Goal: Information Seeking & Learning: Learn about a topic

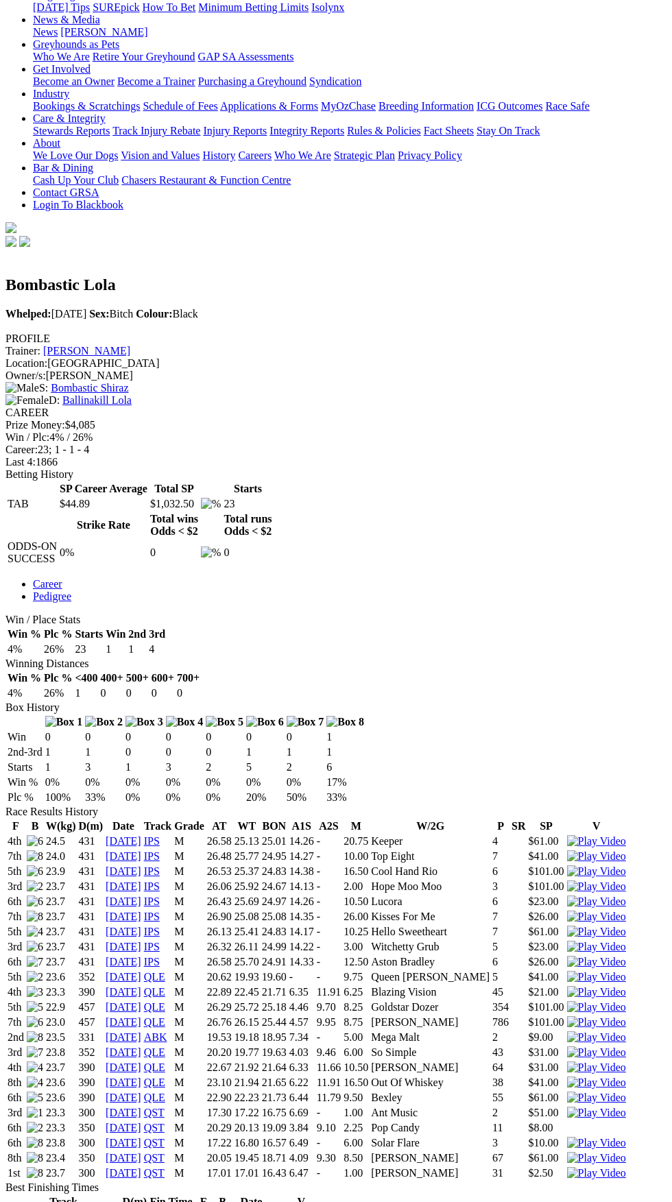
scroll to position [200, 0]
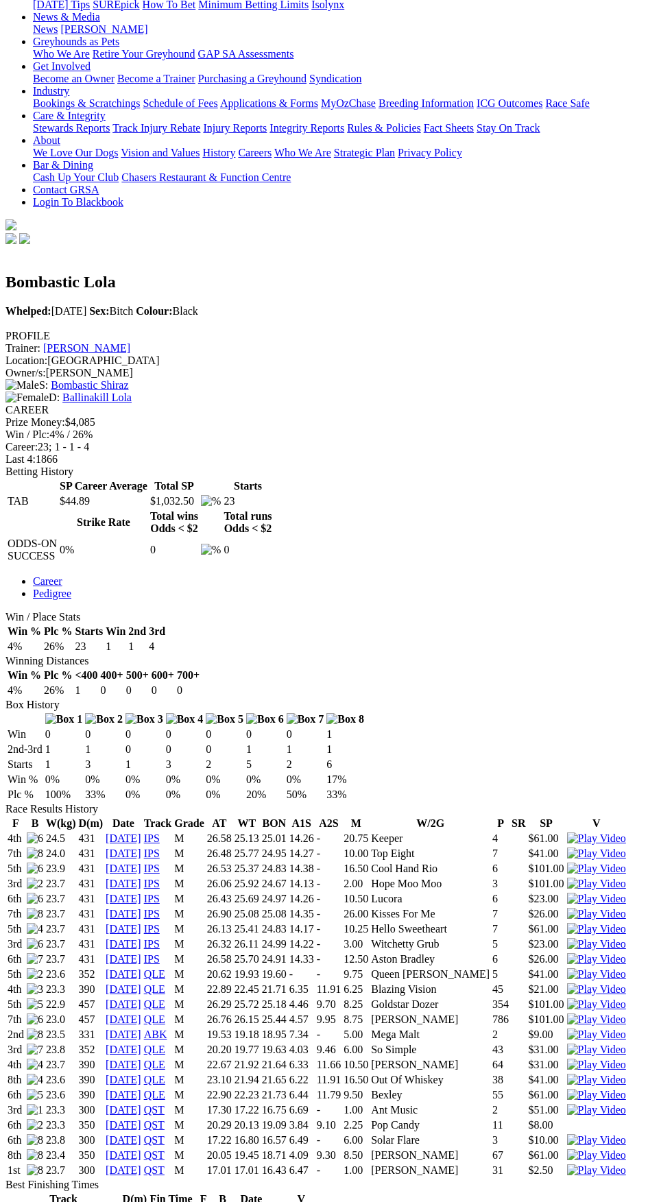
copy table "D(m) Fin Time F B Date V Q Straight 300m 17.01 1st 24 Aug 25 Albion Park 331m 1…"
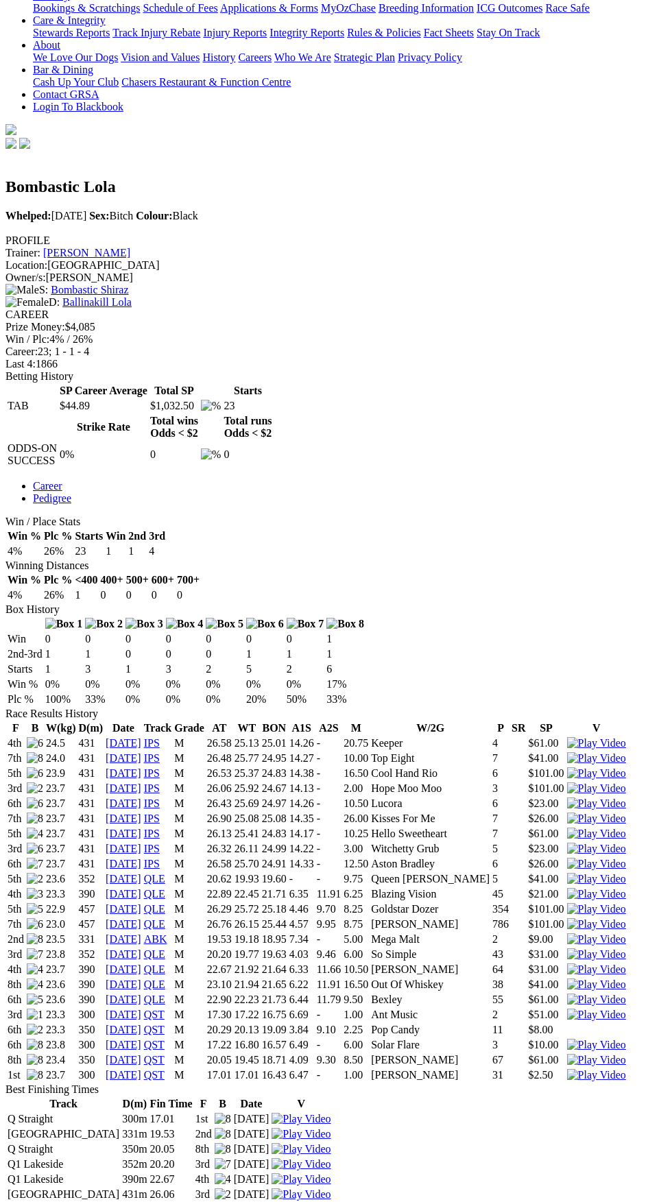
scroll to position [301, 0]
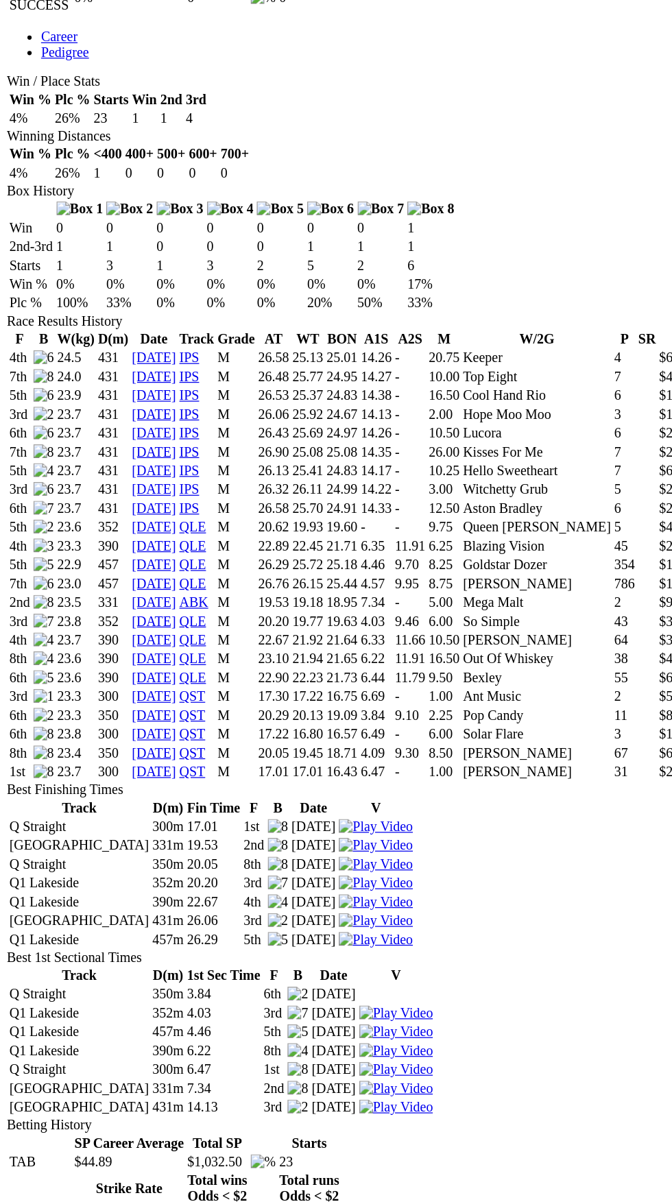
scroll to position [696, 0]
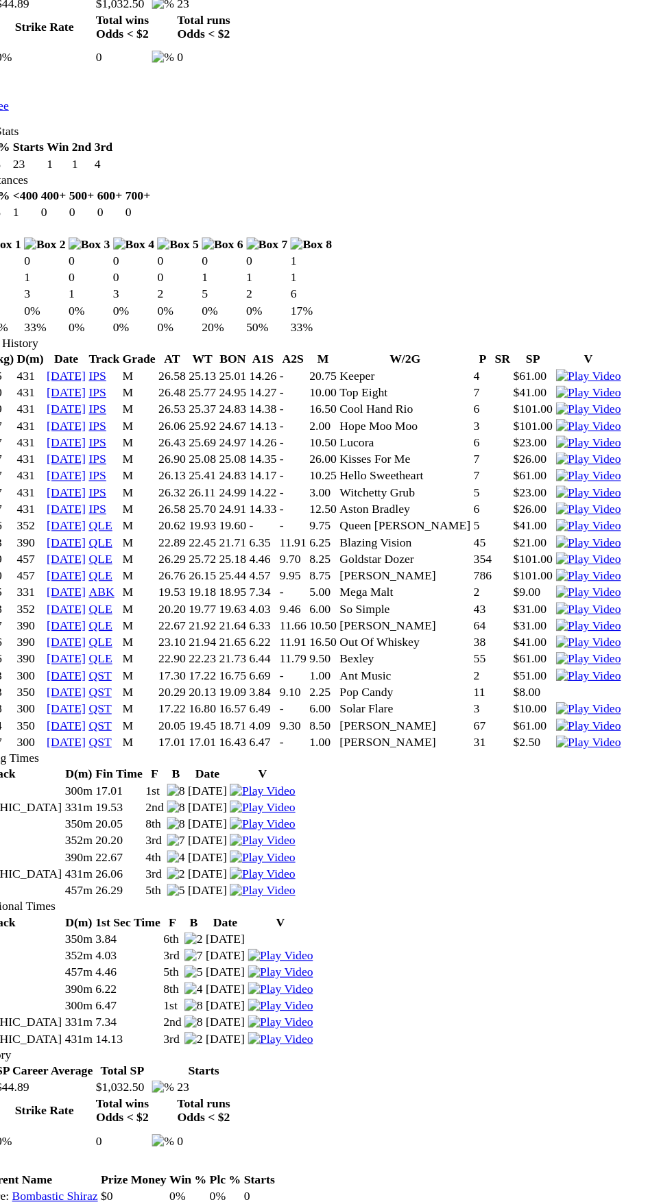
copy div "History F B W(kg) D(m) Date Track Grade AT WT BON A1S A2S M W/2G P SR SP V 4th …"
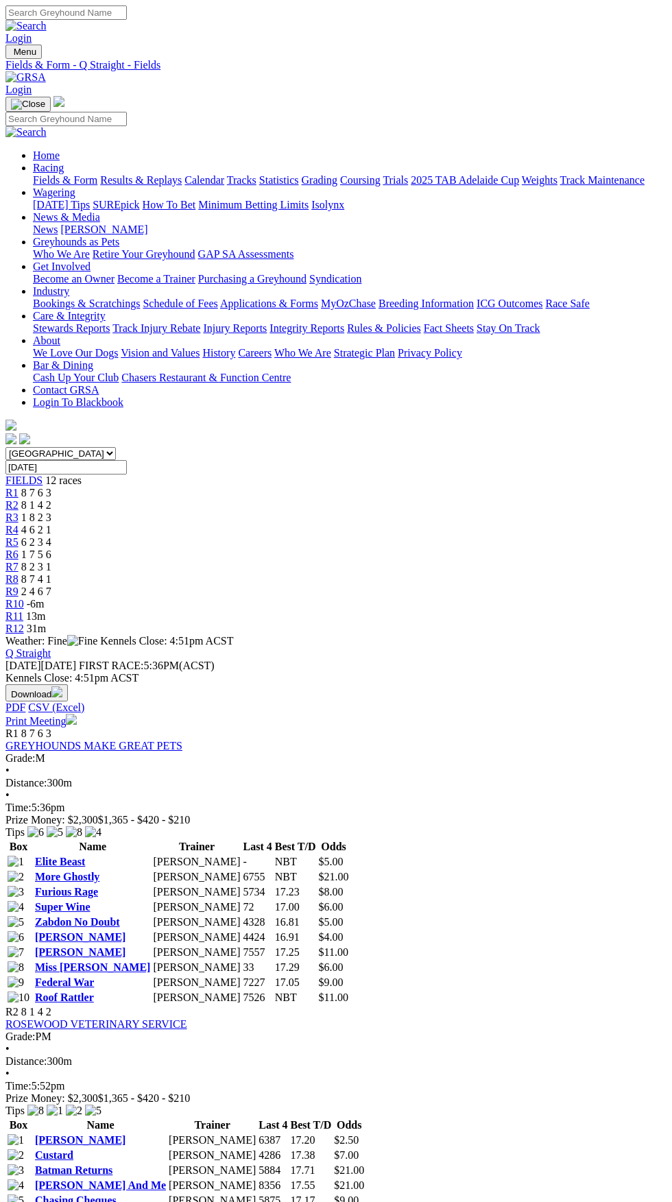
select select "TAS"
click at [5, 447] on select "South Australia New South Wales Northern Territory Queensland Tasmania Victoria…" at bounding box center [60, 453] width 110 height 13
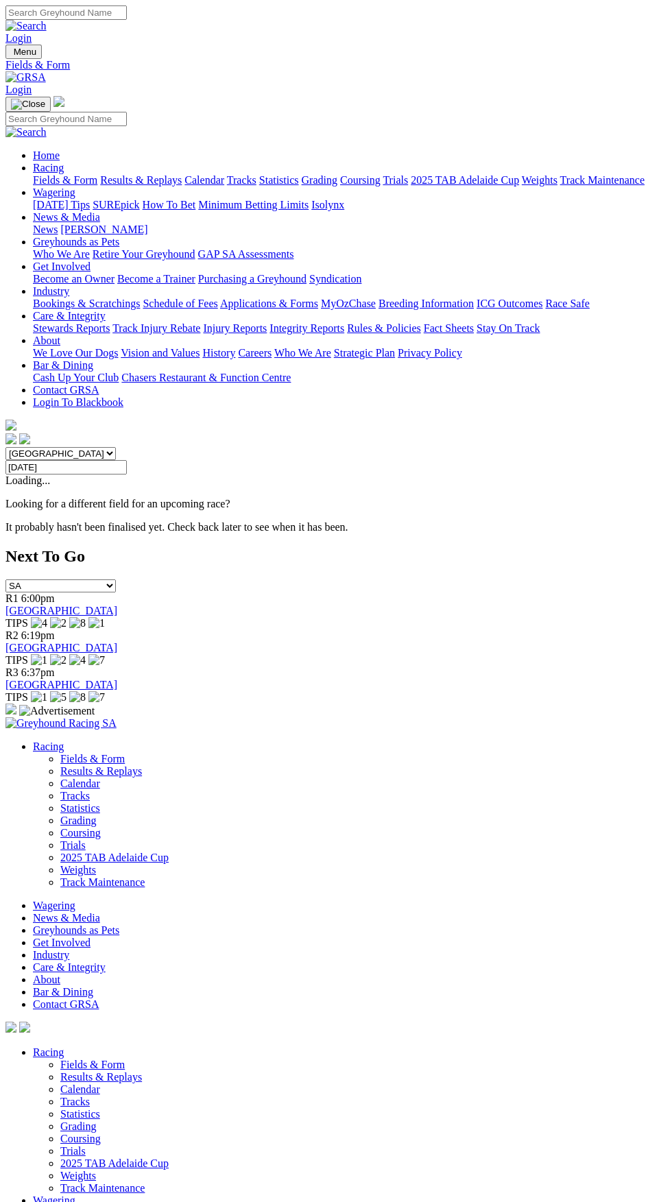
click at [116, 447] on select "South Australia New South Wales Northern Territory Queensland Tasmania Victoria…" at bounding box center [60, 453] width 110 height 13
click at [5, 447] on select "South Australia New South Wales Northern Territory Queensland Tasmania Victoria…" at bounding box center [60, 453] width 110 height 13
click at [116, 447] on select "South Australia New South Wales Northern Territory Queensland Tasmania Victoria…" at bounding box center [60, 453] width 110 height 13
click at [5, 447] on select "South Australia New South Wales Northern Territory Queensland Tasmania Victoria…" at bounding box center [60, 453] width 110 height 13
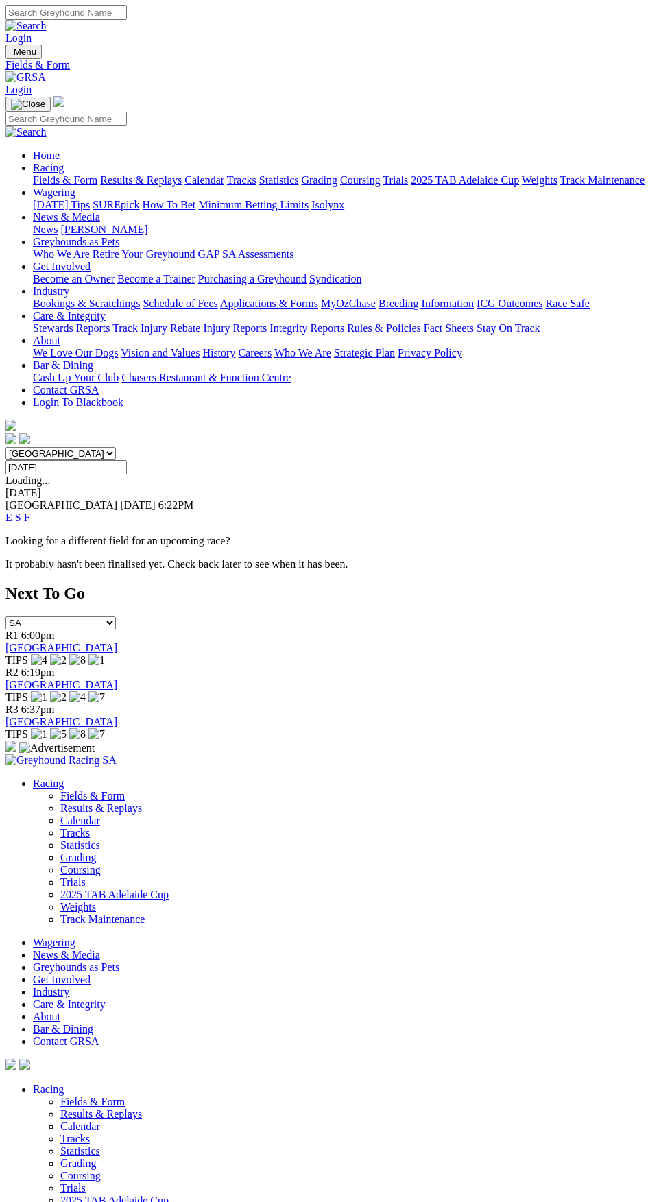
click at [116, 447] on select "South Australia New South Wales Northern Territory Queensland Tasmania Victoria…" at bounding box center [60, 453] width 110 height 13
click at [5, 447] on select "South Australia New South Wales Northern Territory Queensland Tasmania Victoria…" at bounding box center [60, 453] width 110 height 13
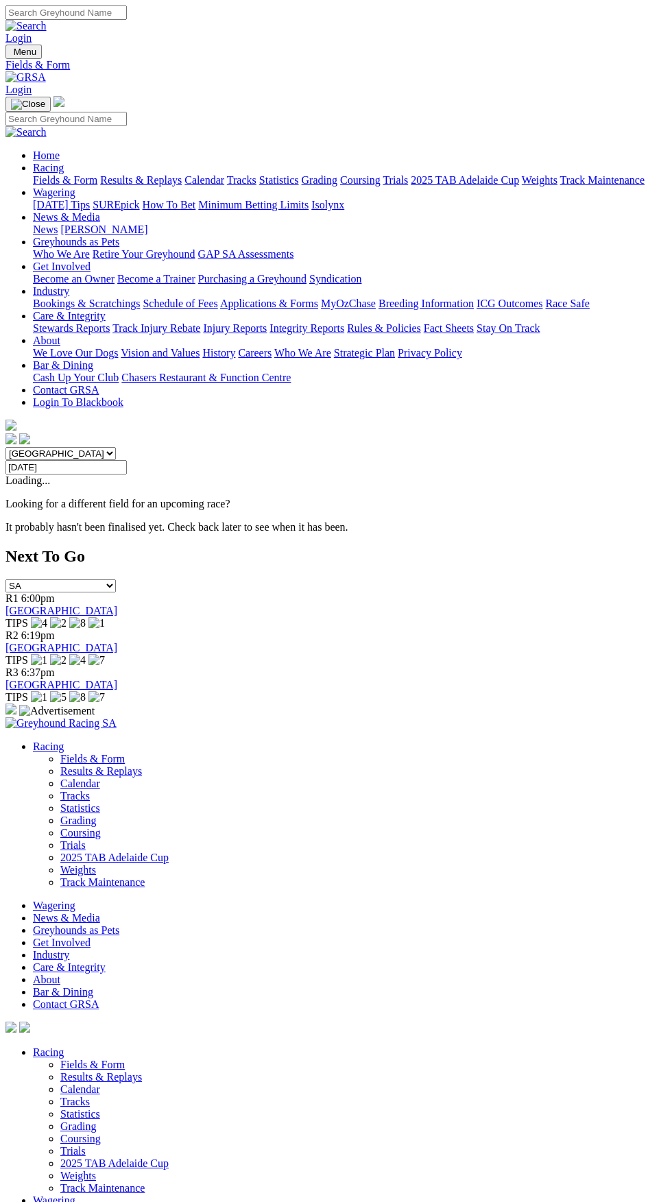
click at [116, 447] on select "South Australia New South Wales Northern Territory Queensland Tasmania Victoria…" at bounding box center [60, 453] width 110 height 13
select select "NT"
click at [5, 447] on select "South Australia New South Wales Northern Territory Queensland Tasmania Victoria…" at bounding box center [60, 453] width 110 height 13
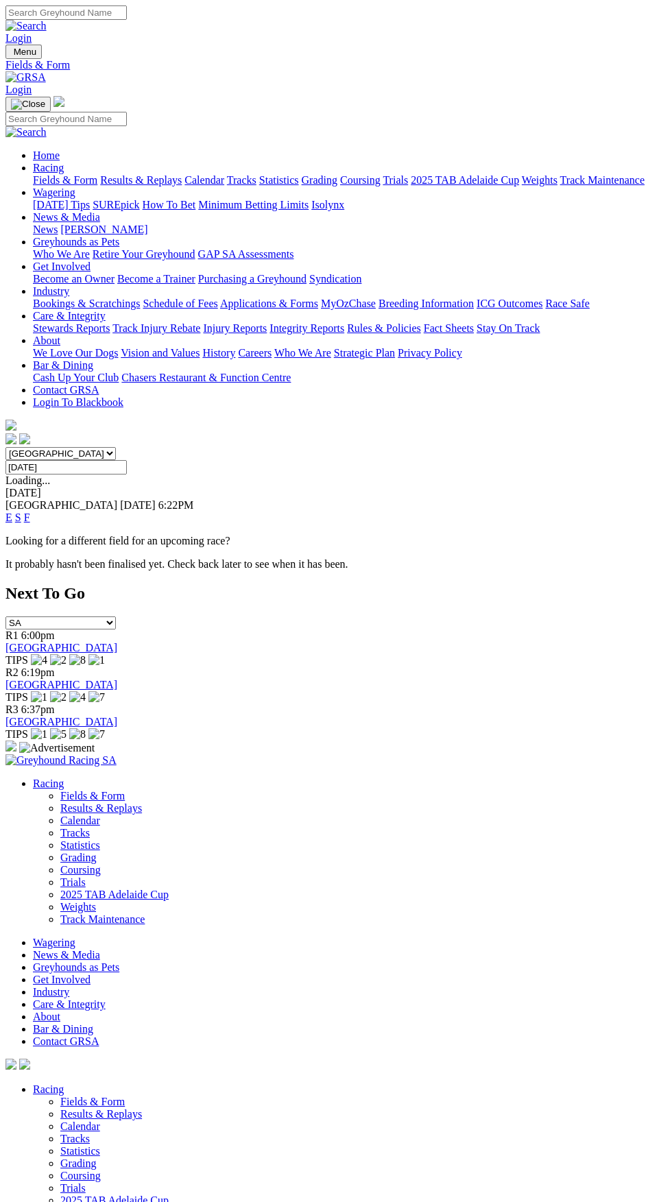
click at [30, 512] on link "F" at bounding box center [27, 518] width 6 height 12
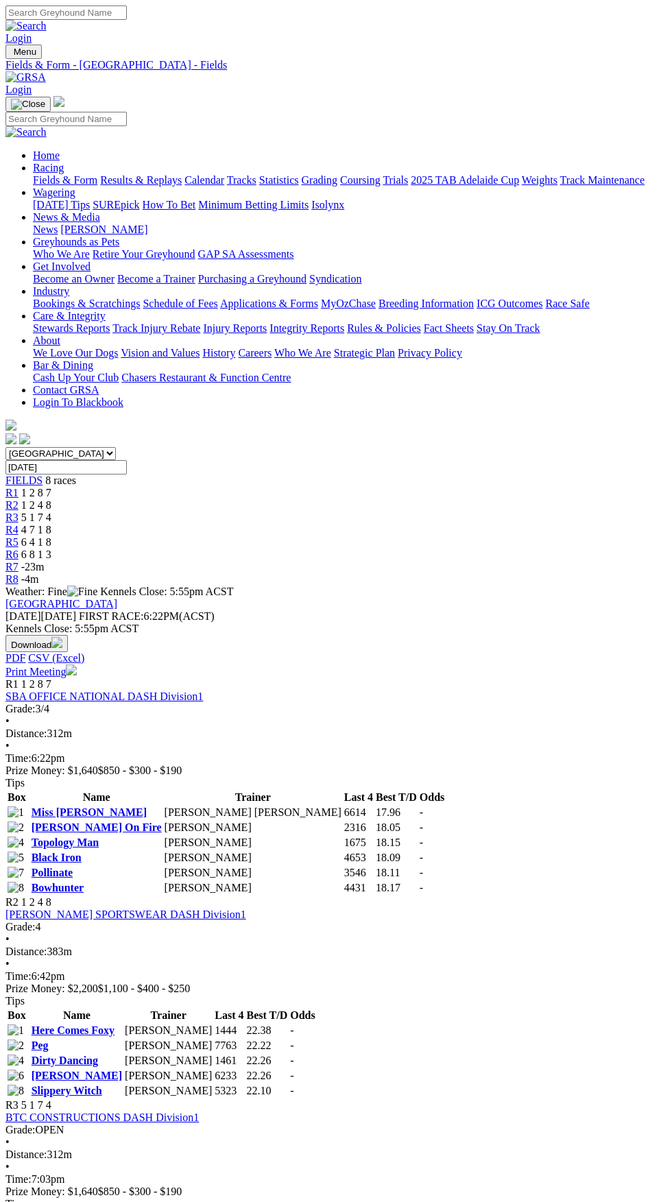
click at [115, 1025] on link "Here Comes Foxy" at bounding box center [73, 1031] width 83 height 12
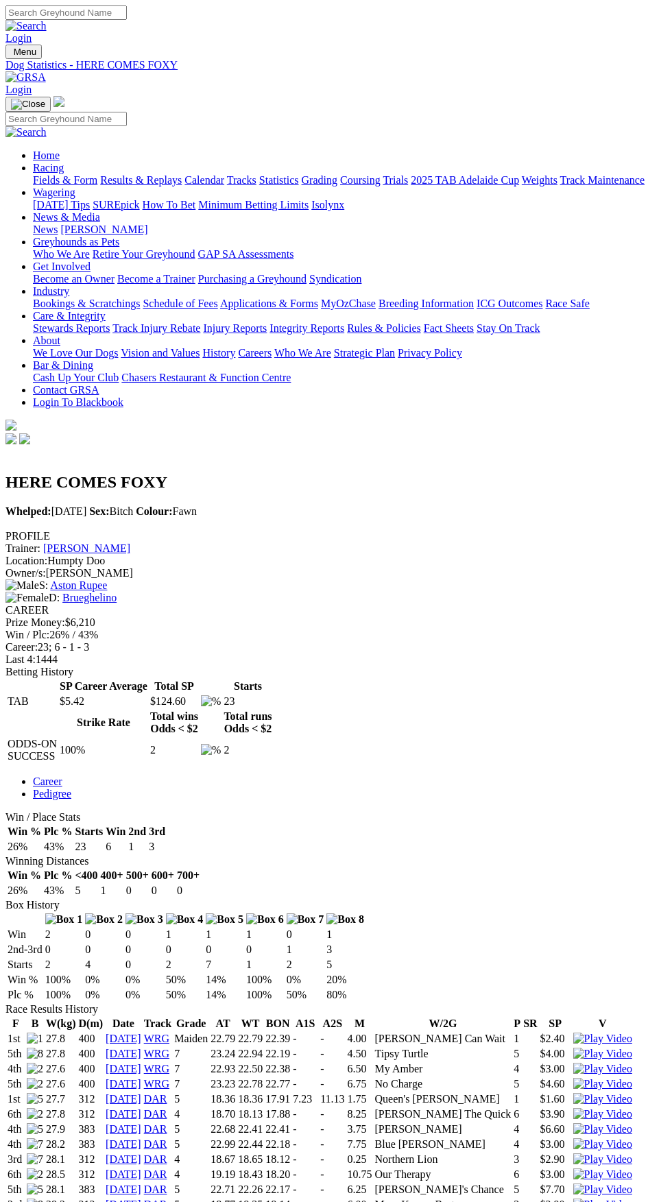
scroll to position [153, 0]
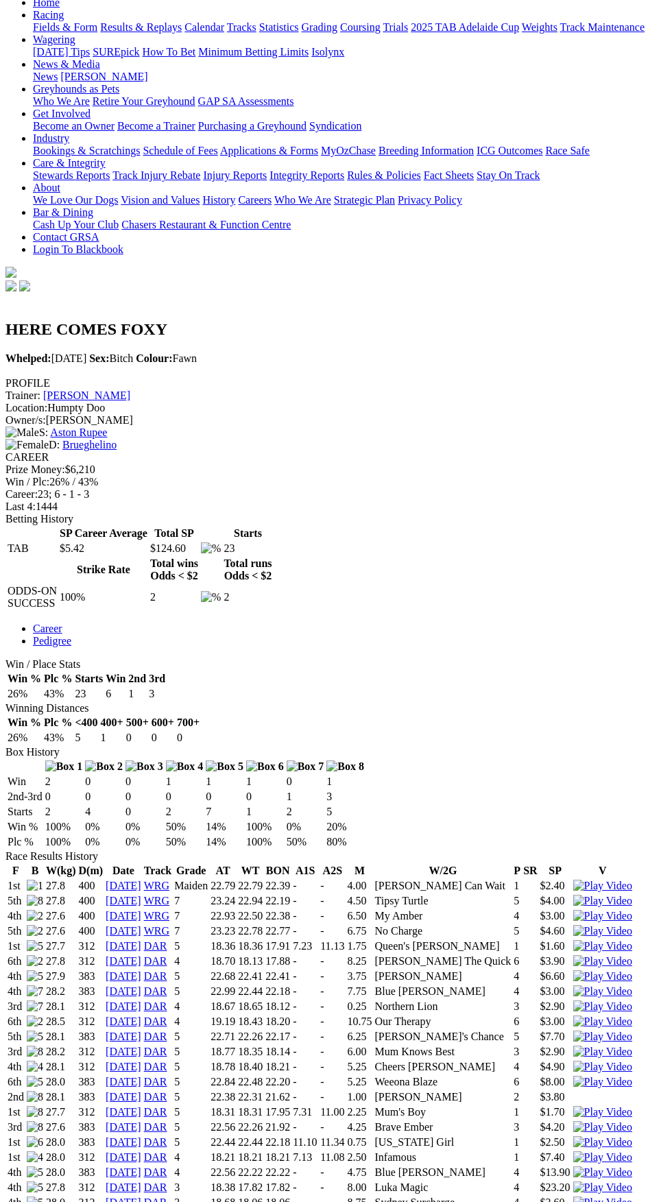
copy div "History F B W(kg) D(m) Date Track Grade AT WT BON A1S A2S M W/2G P SR SP V 1st …"
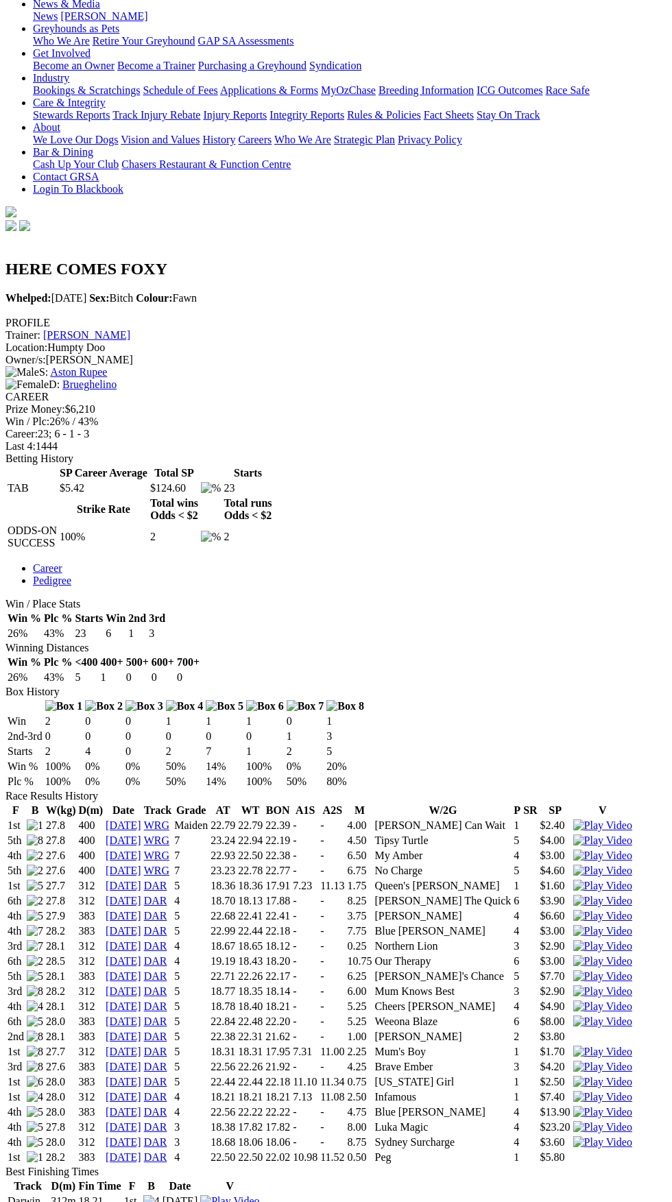
scroll to position [257, 0]
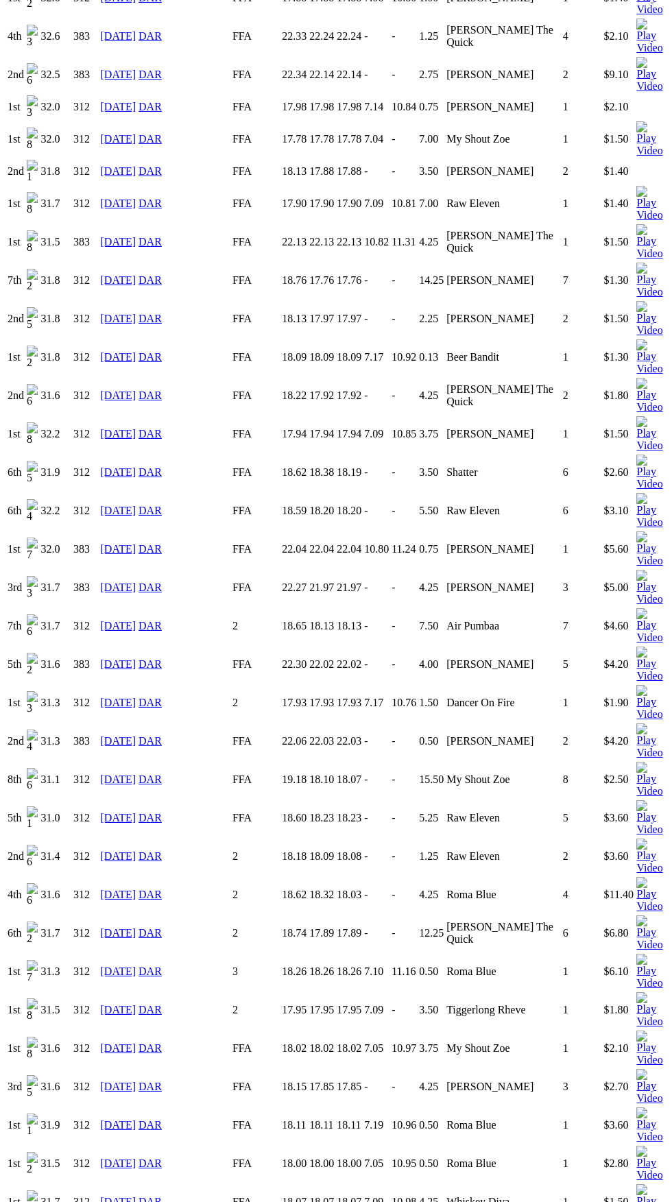
scroll to position [2969, 0]
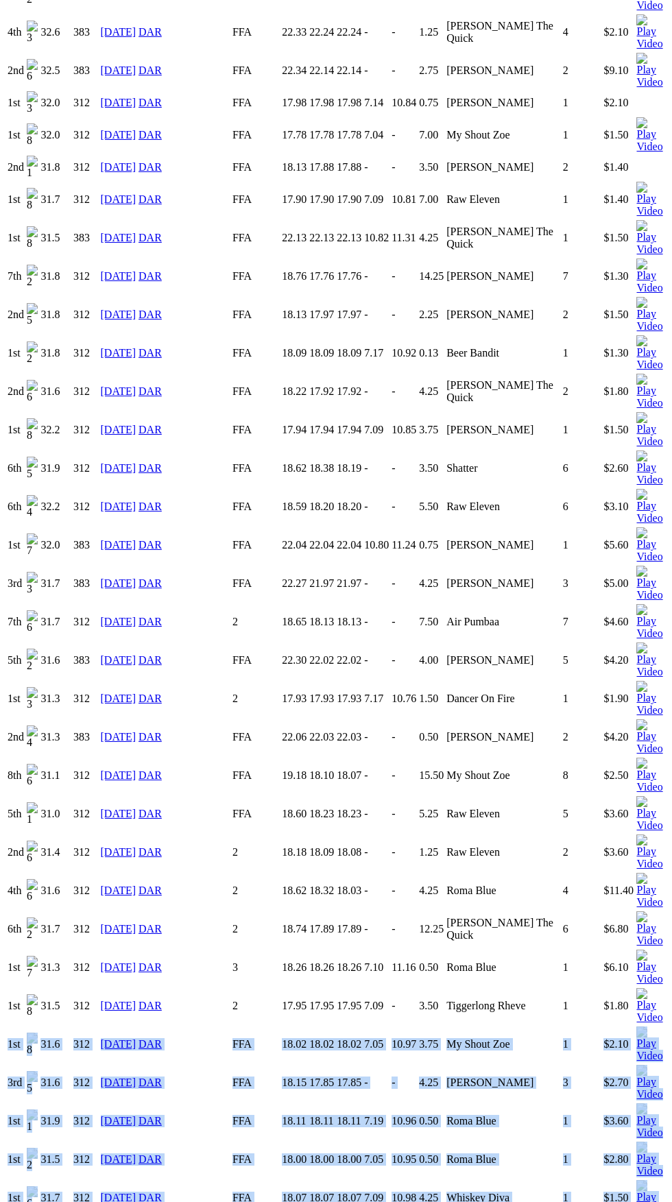
copy tbody "1st 31.6 312 18 Feb 24 DAR FFA 18.02 18.02 18.02 7.05 10.97 3.75 My Shout Zoe 1…"
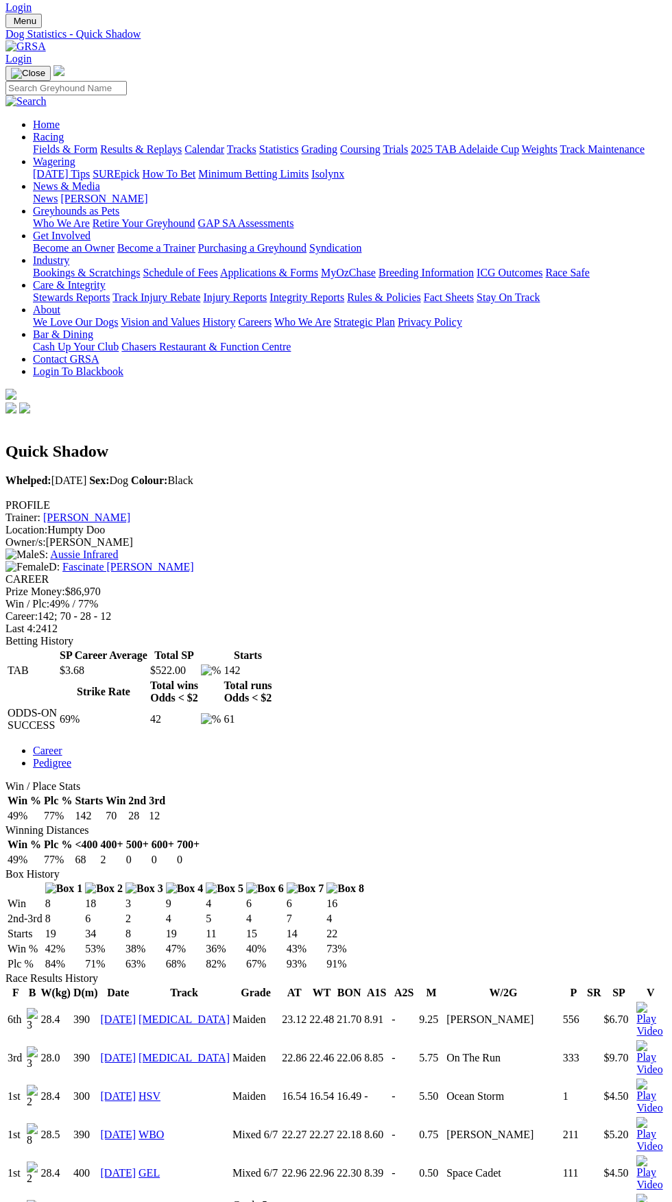
scroll to position [0, 0]
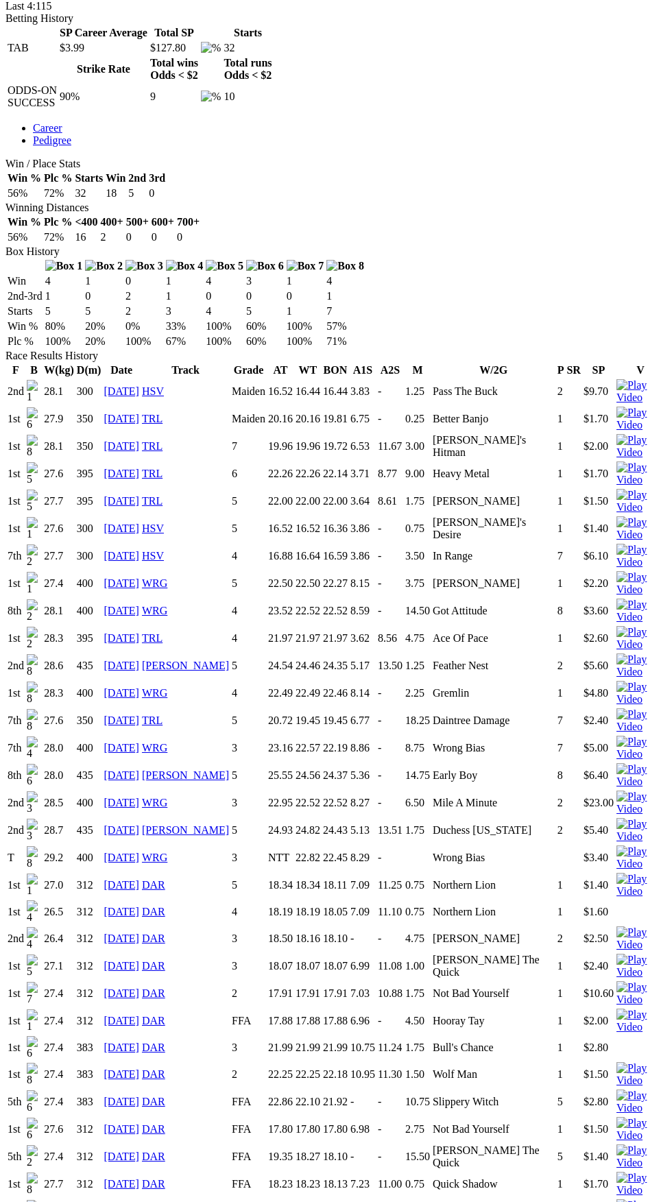
scroll to position [654, 0]
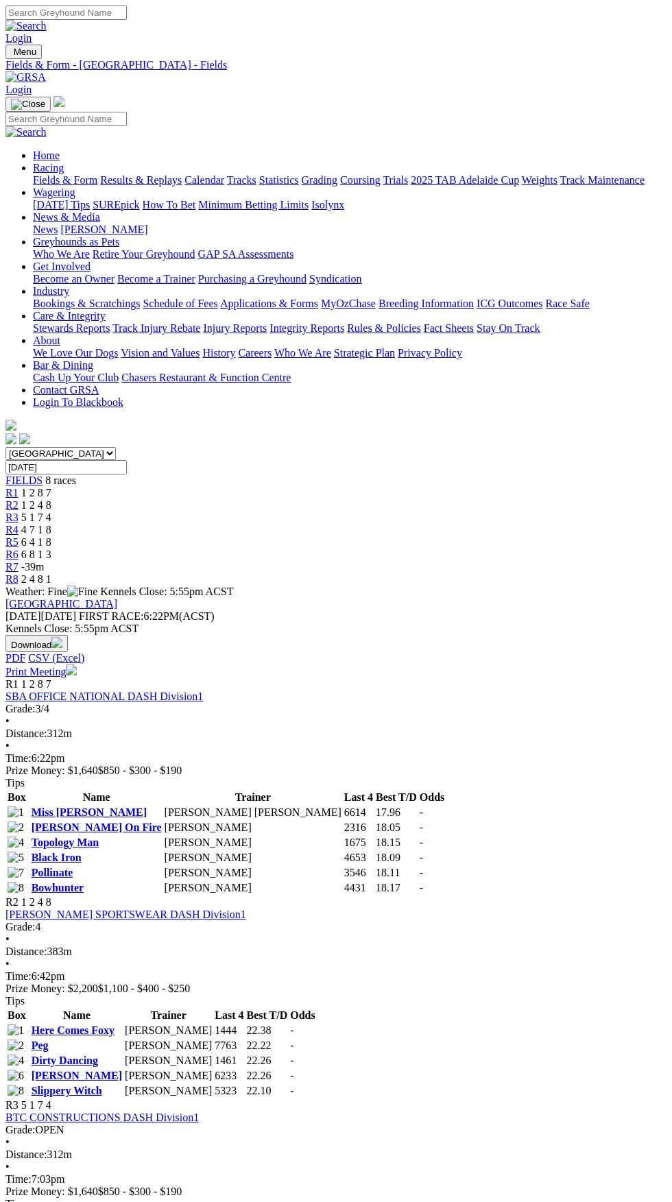
click at [116, 447] on select "South Australia New South Wales Northern Territory Queensland Tasmania Victoria…" at bounding box center [60, 453] width 110 height 13
select select "SA"
click at [5, 447] on select "[GEOGRAPHIC_DATA] [GEOGRAPHIC_DATA] [GEOGRAPHIC_DATA] [GEOGRAPHIC_DATA] [GEOGRA…" at bounding box center [60, 453] width 110 height 13
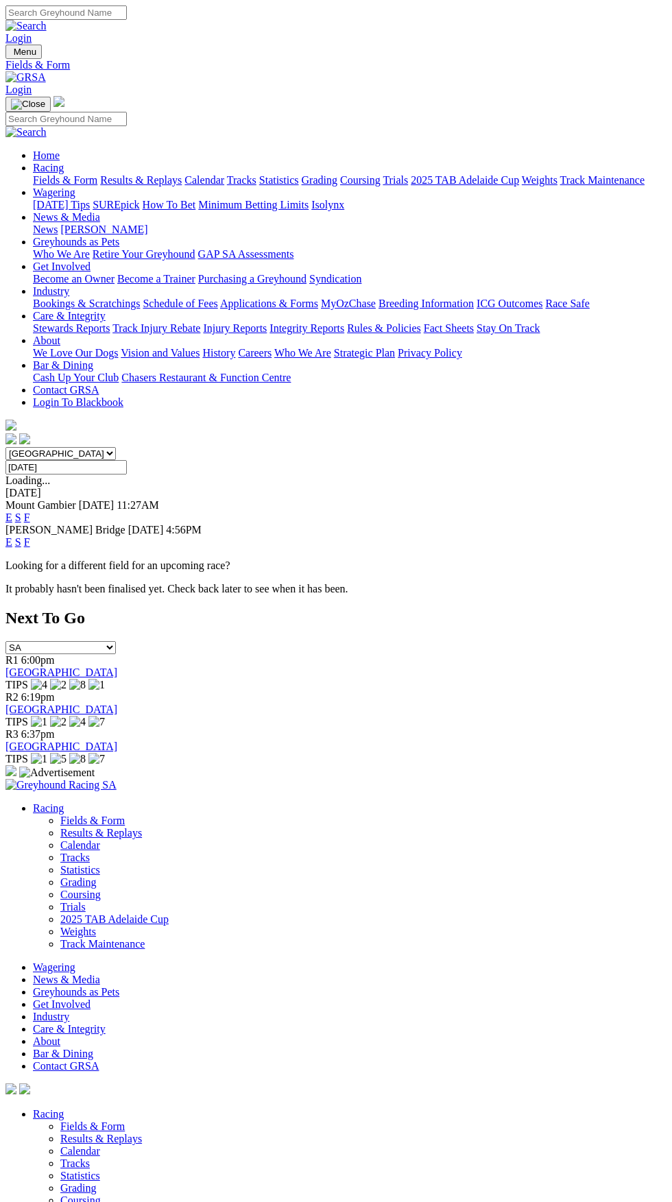
click at [116, 447] on select "[GEOGRAPHIC_DATA] [GEOGRAPHIC_DATA] [GEOGRAPHIC_DATA] [GEOGRAPHIC_DATA] [GEOGRA…" at bounding box center [60, 453] width 110 height 13
click at [5, 447] on select "[GEOGRAPHIC_DATA] [GEOGRAPHIC_DATA] [GEOGRAPHIC_DATA] [GEOGRAPHIC_DATA] [GEOGRA…" at bounding box center [60, 453] width 110 height 13
click at [116, 447] on select "South Australia New South Wales Northern Territory Queensland Tasmania Victoria…" at bounding box center [60, 453] width 110 height 13
click at [5, 447] on select "South Australia New South Wales Northern Territory Queensland Tasmania Victoria…" at bounding box center [60, 453] width 110 height 13
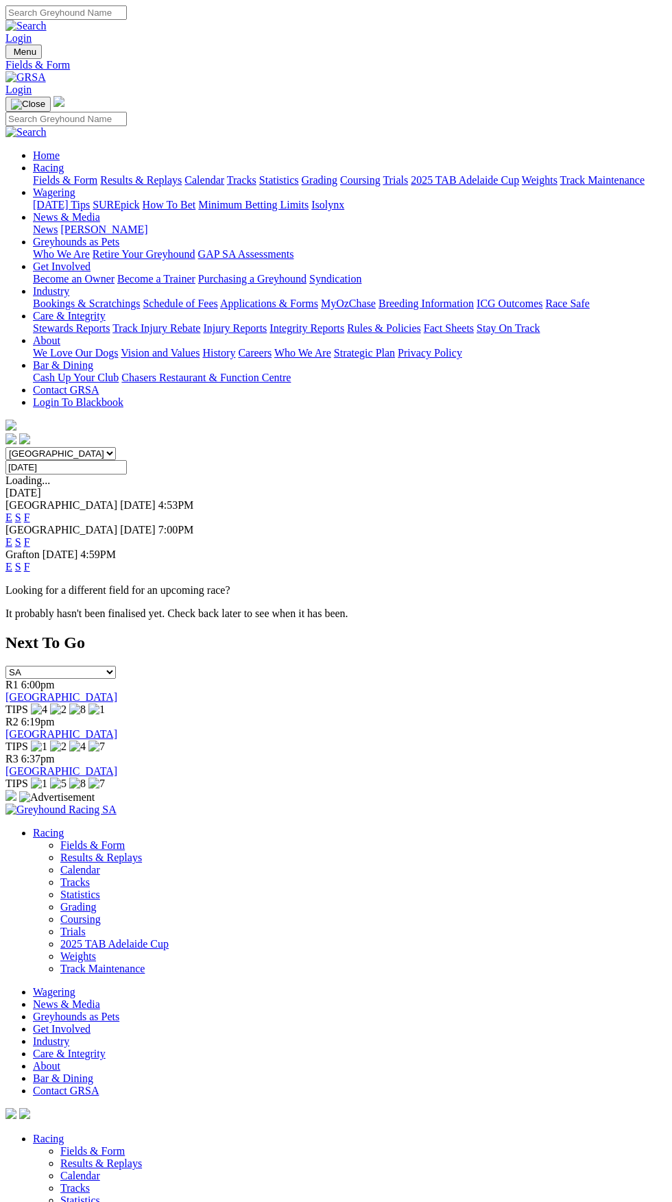
click at [273, 487] on div "[DATE]" at bounding box center [335, 493] width 661 height 12
click at [116, 447] on select "South Australia New South Wales Northern Territory Queensland Tasmania Victoria…" at bounding box center [60, 453] width 110 height 13
select select "QLD"
click at [5, 447] on select "South Australia New South Wales Northern Territory Queensland Tasmania Victoria…" at bounding box center [60, 453] width 110 height 13
click at [30, 536] on link "F" at bounding box center [27, 542] width 6 height 12
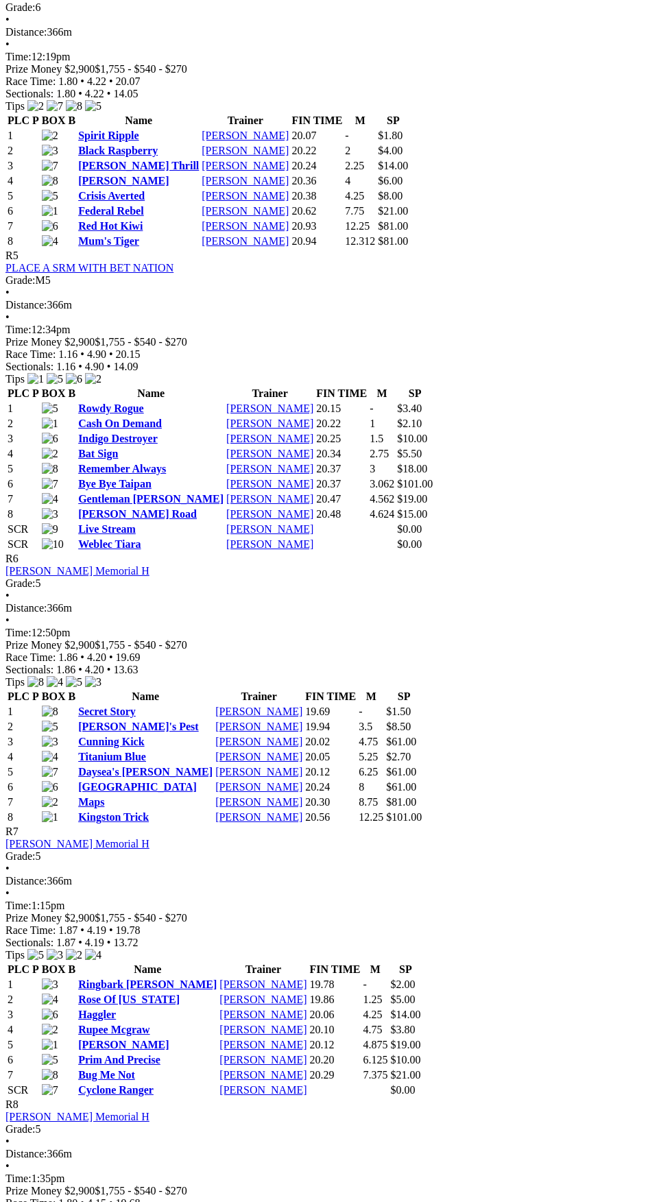
scroll to position [1513, 0]
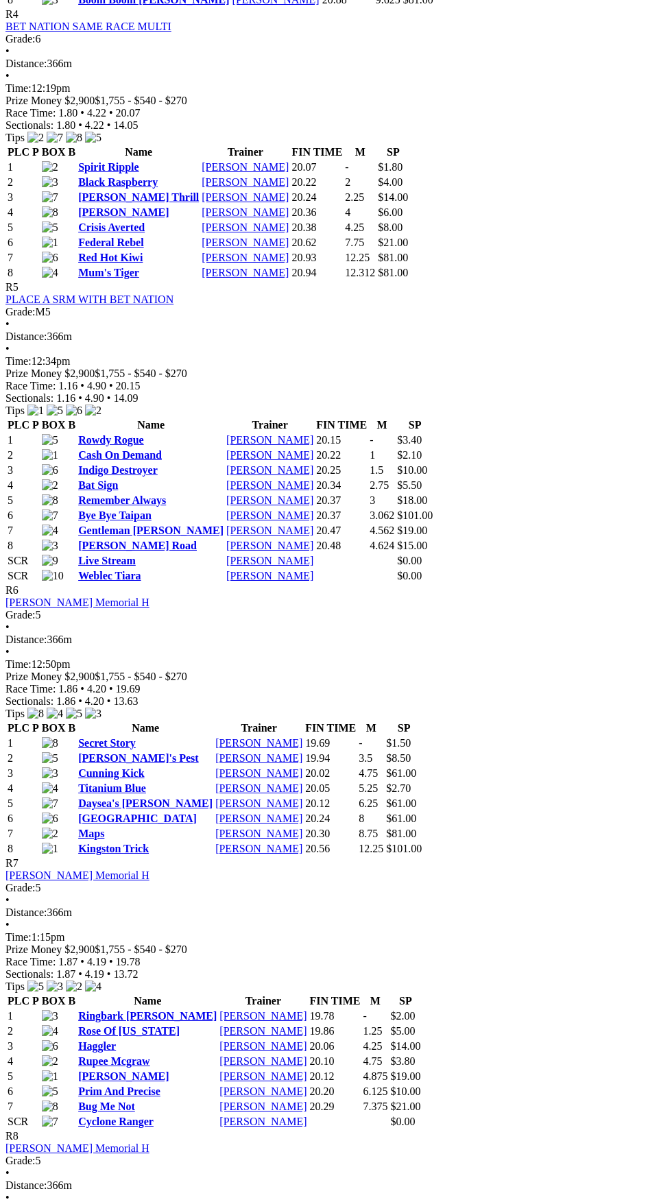
click at [144, 446] on link "Rowdy Rogue" at bounding box center [111, 440] width 66 height 12
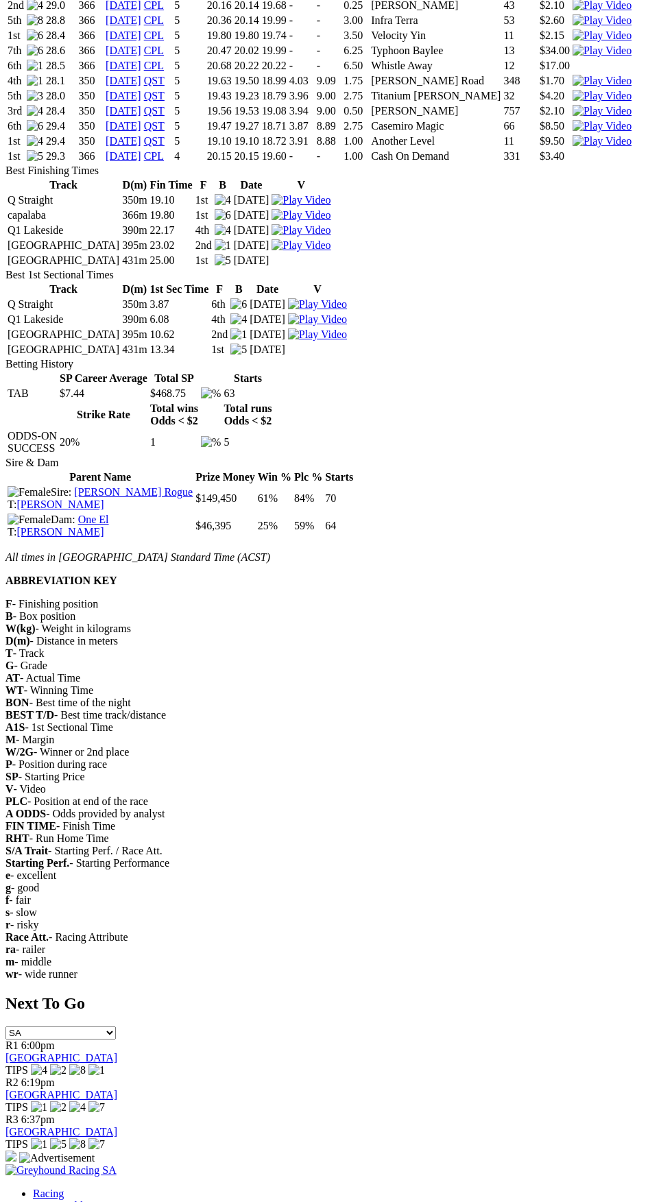
scroll to position [1844, 0]
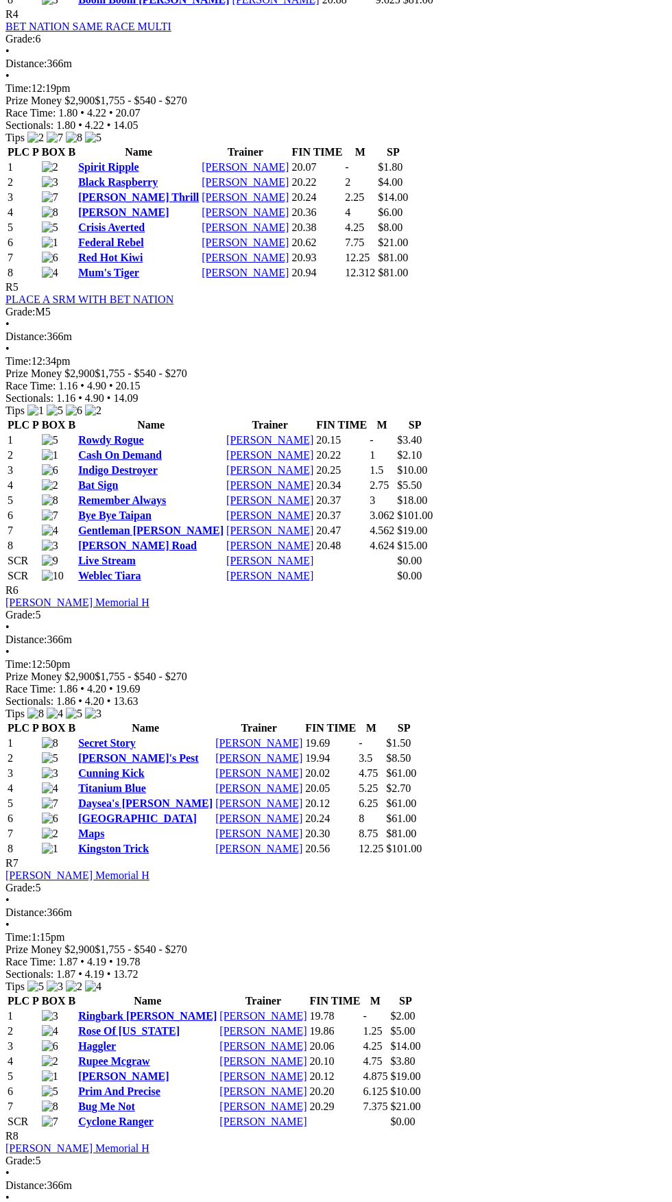
scroll to position [1513, 0]
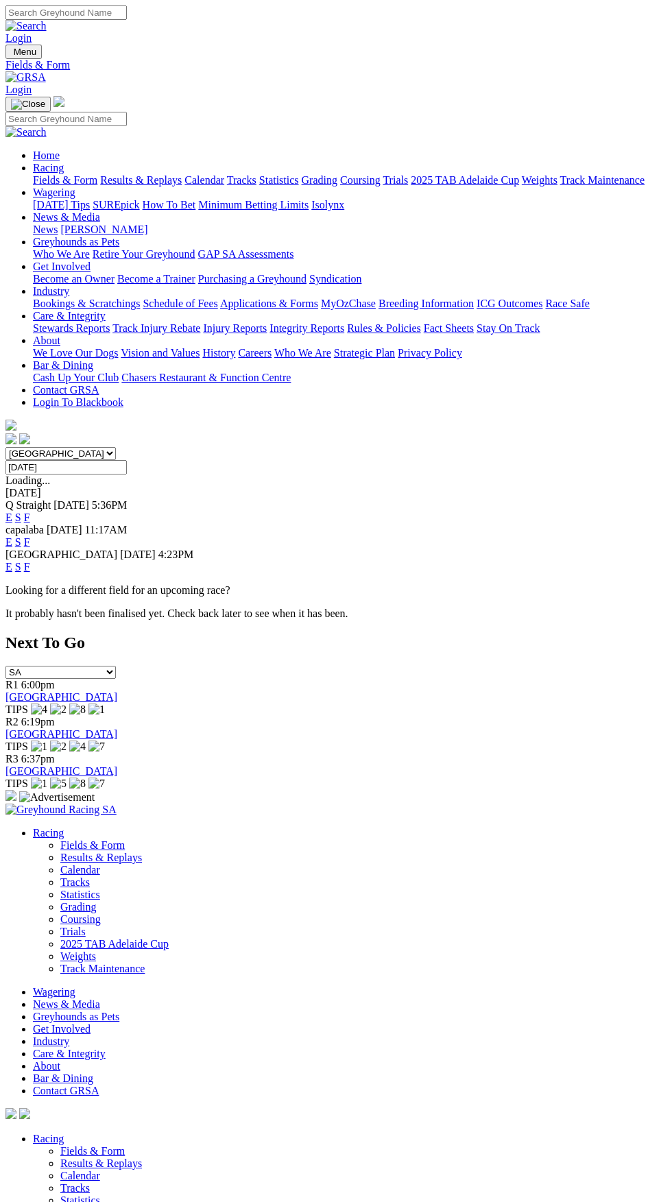
click at [116, 447] on select "South Australia New South Wales Northern Territory Queensland Tasmania Victoria…" at bounding box center [60, 453] width 110 height 13
select select "SA"
click at [5, 447] on select "South Australia New South Wales Northern Territory Queensland Tasmania Victoria…" at bounding box center [60, 453] width 110 height 13
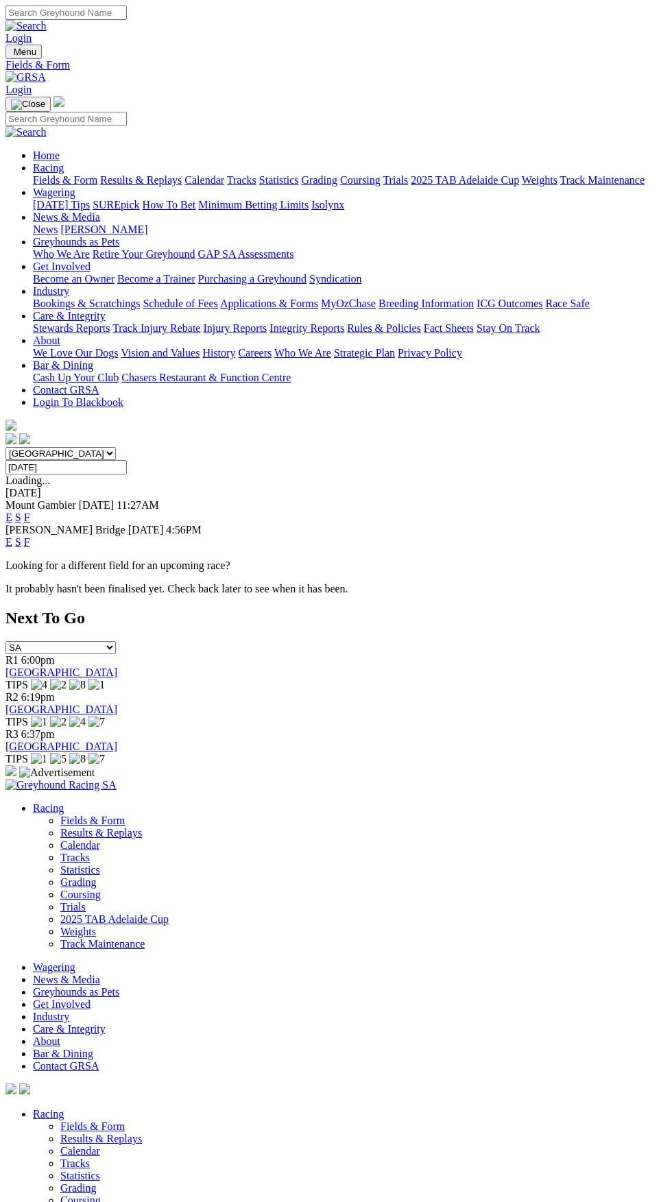
click at [30, 512] on link "F" at bounding box center [27, 518] width 6 height 12
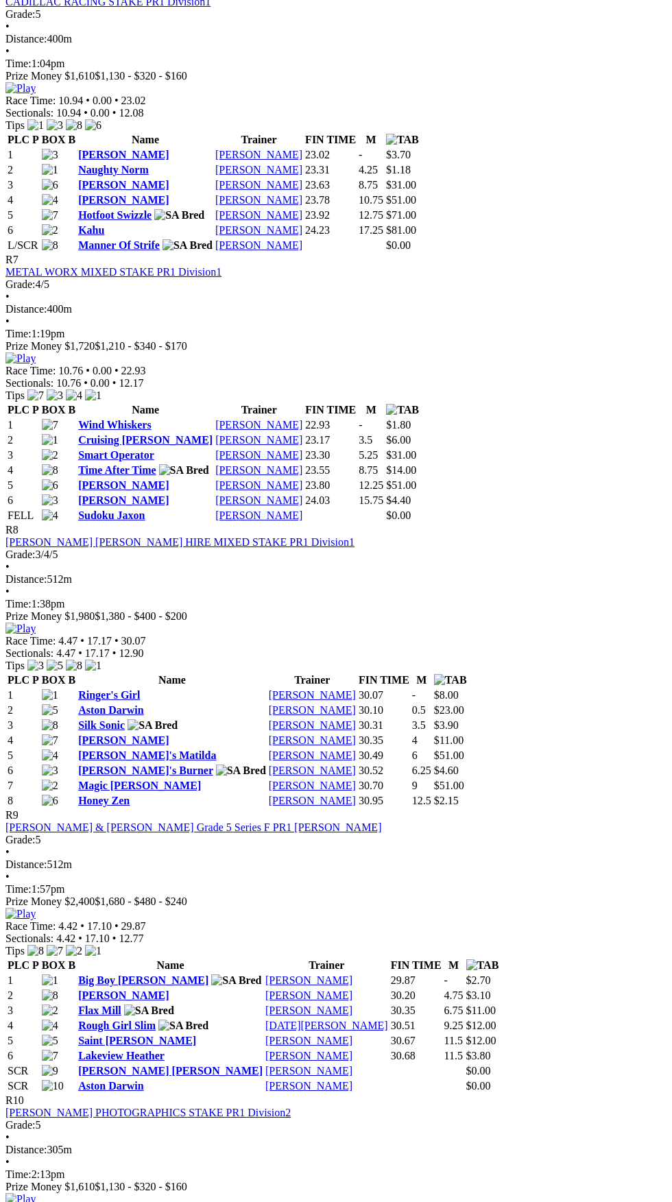
scroll to position [2005, 0]
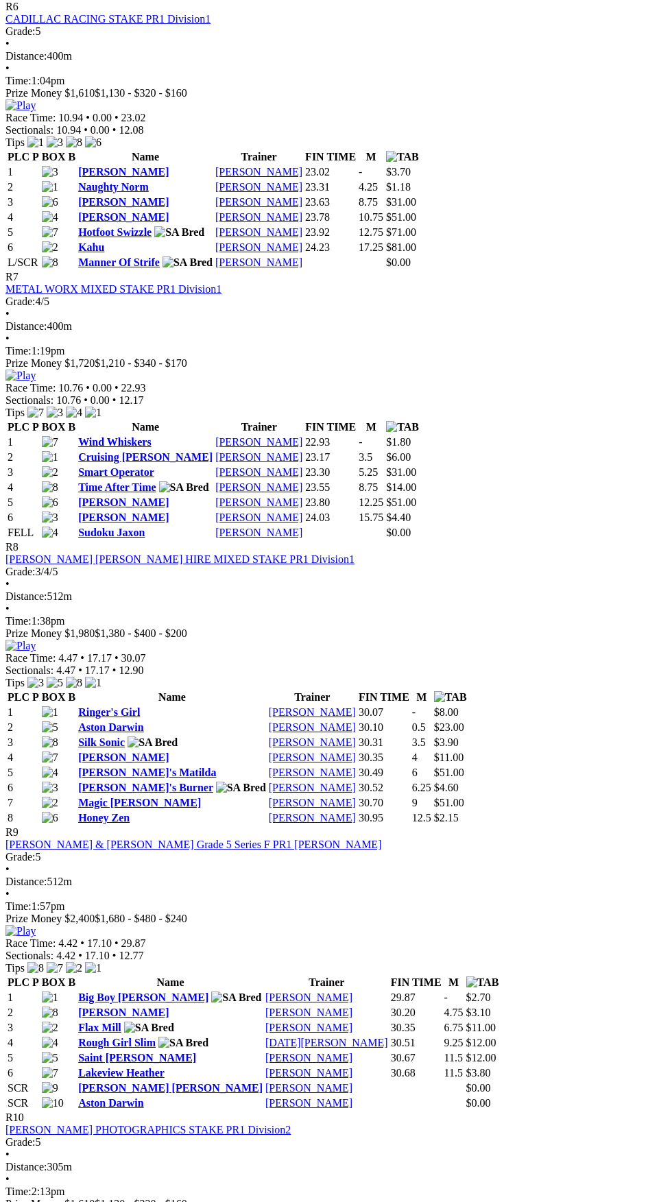
click at [152, 448] on link "Wind Whiskers" at bounding box center [114, 442] width 73 height 12
